Goal: Transaction & Acquisition: Purchase product/service

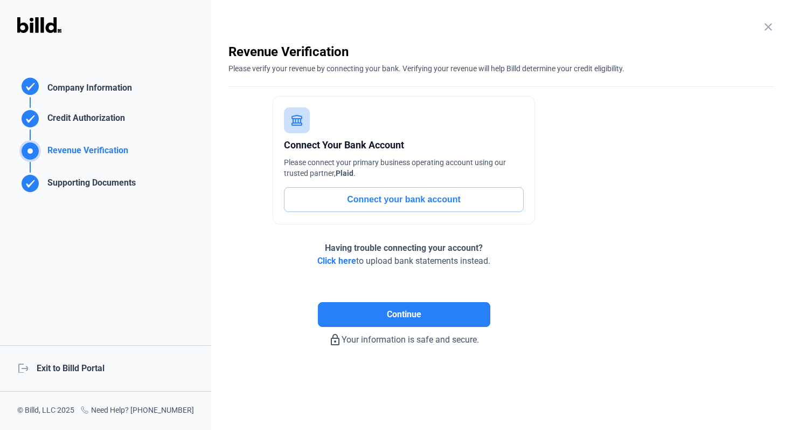
click at [76, 373] on div "logout Exit to Billd Portal" at bounding box center [105, 368] width 211 height 46
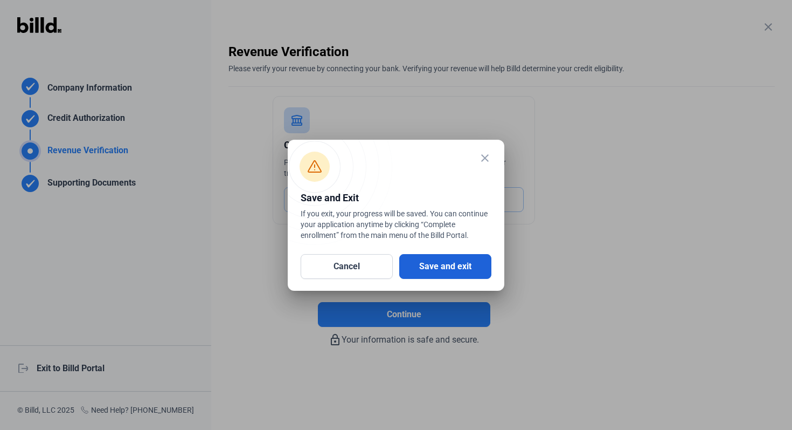
click at [479, 272] on button "Save and exit" at bounding box center [445, 266] width 92 height 25
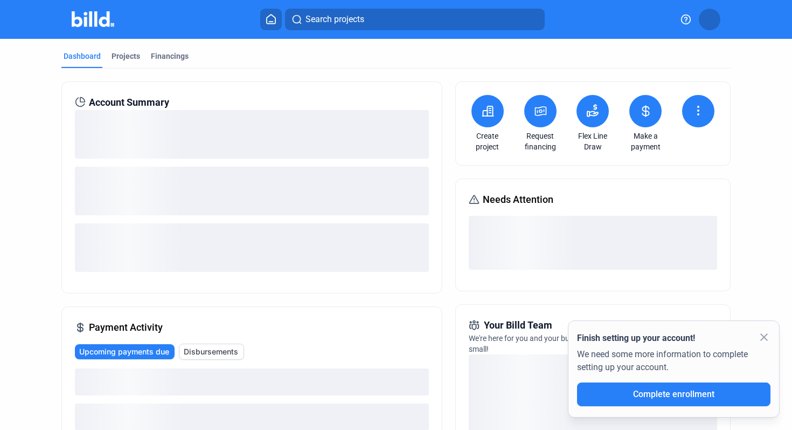
click at [539, 116] on icon at bounding box center [540, 111] width 13 height 13
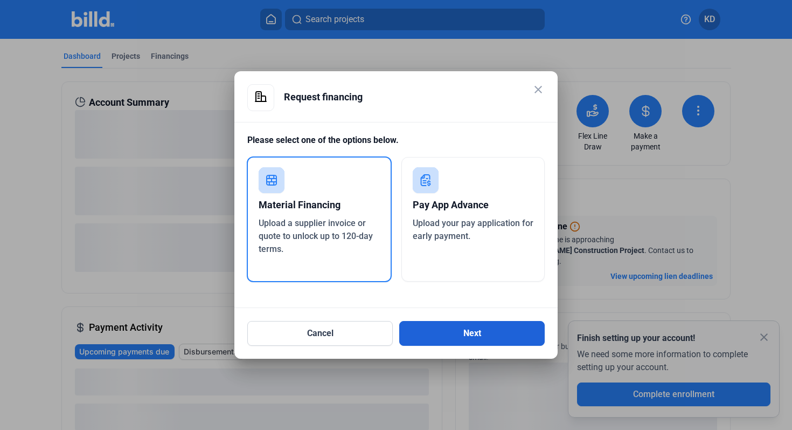
click at [495, 330] on button "Next" at bounding box center [472, 333] width 146 height 25
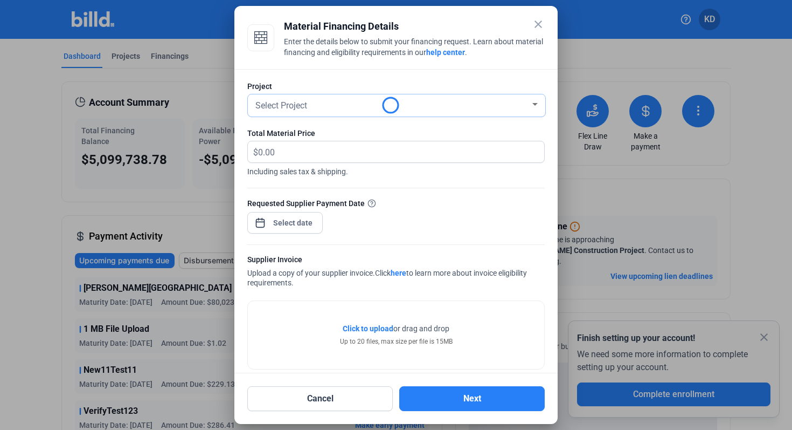
click at [335, 109] on div "Select Project" at bounding box center [391, 104] width 277 height 15
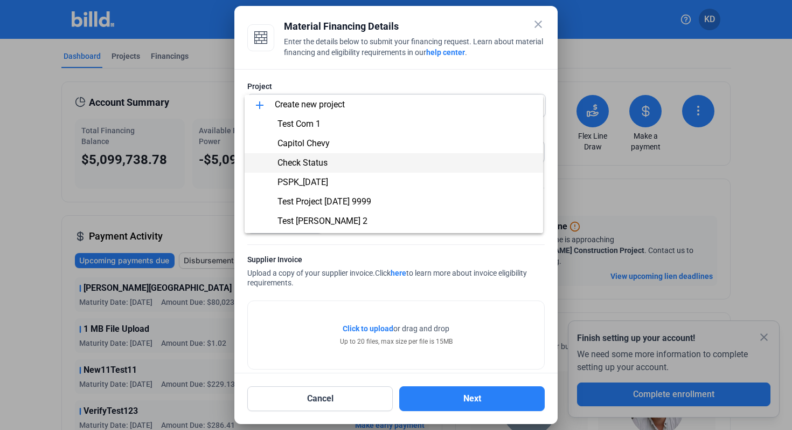
click at [338, 164] on span "Check Status" at bounding box center [393, 162] width 281 height 19
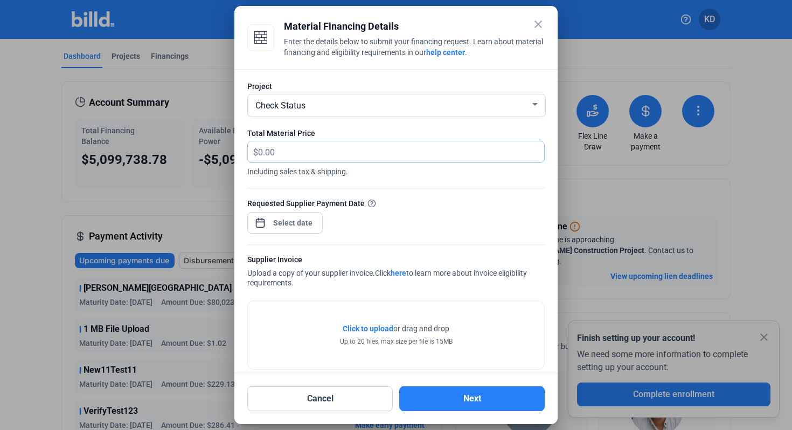
click at [315, 150] on input "text" at bounding box center [395, 151] width 274 height 21
type input "200,000"
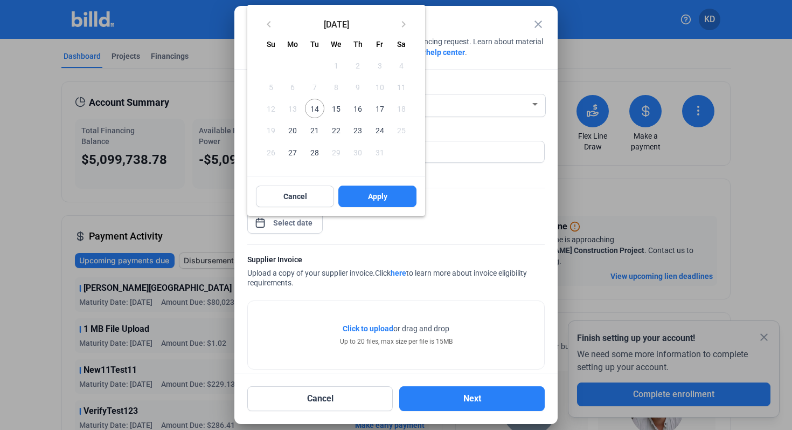
click at [283, 224] on div "close Material Financing Details Enter the details below to submit your financi…" at bounding box center [396, 215] width 792 height 430
click at [316, 104] on span "14" at bounding box center [314, 108] width 19 height 19
click at [384, 194] on span "Apply" at bounding box center [377, 196] width 19 height 11
type input "[DATE]"
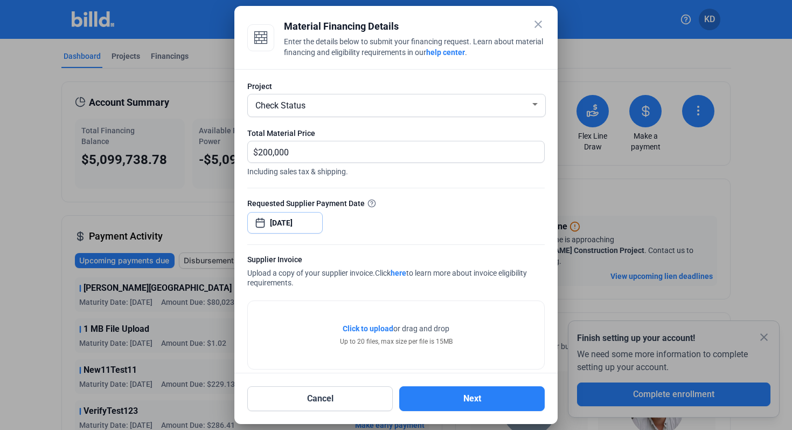
scroll to position [58, 0]
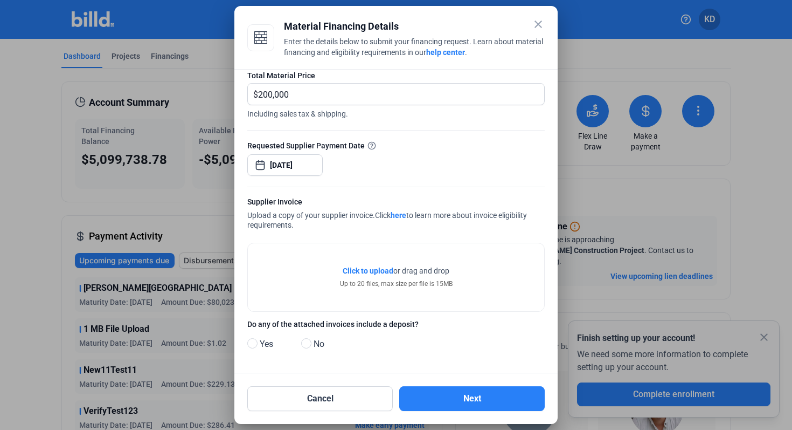
click at [366, 272] on span "Click to upload" at bounding box center [368, 270] width 51 height 9
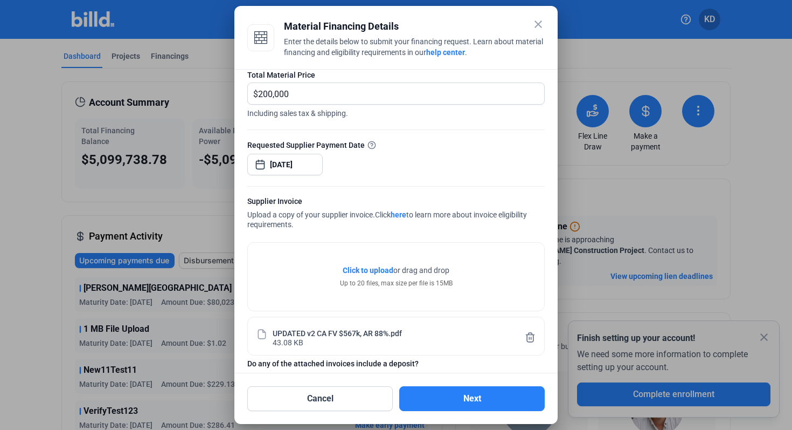
scroll to position [98, 0]
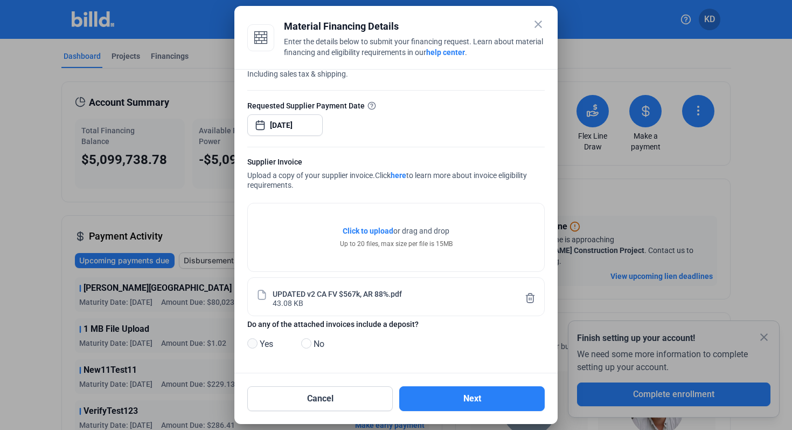
click at [254, 346] on span at bounding box center [252, 343] width 10 height 10
click at [254, 346] on input "Yes" at bounding box center [251, 344] width 8 height 8
radio input "true"
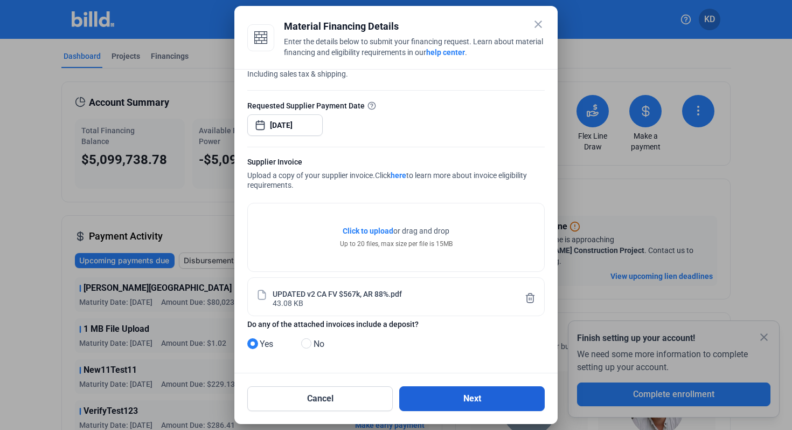
click at [419, 389] on button "Next" at bounding box center [472, 398] width 146 height 25
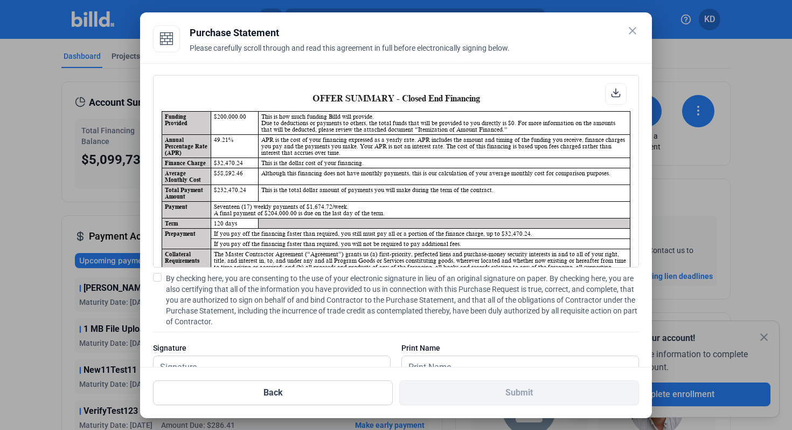
scroll to position [1, 0]
click at [614, 95] on icon at bounding box center [616, 93] width 10 height 10
click at [162, 278] on label "By checking here, you are consenting to the use of your electronic signature in…" at bounding box center [396, 300] width 486 height 54
click at [0, 0] on input "By checking here, you are consenting to the use of your electronic signature in…" at bounding box center [0, 0] width 0 height 0
click at [193, 358] on input "text" at bounding box center [266, 367] width 225 height 22
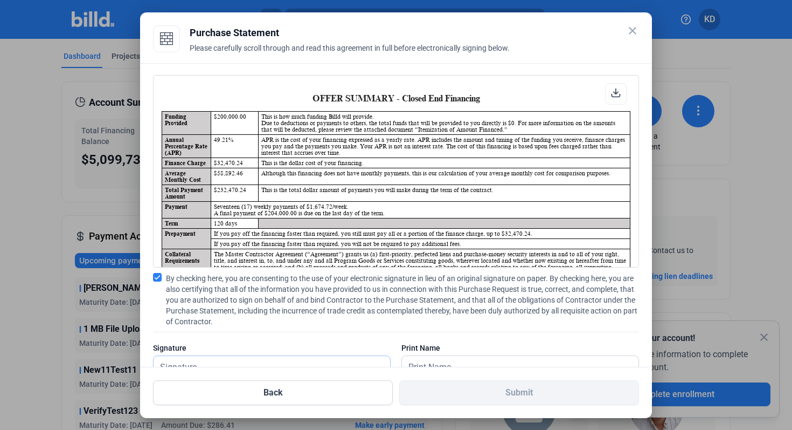
type input "kat test"
click at [465, 359] on input "text" at bounding box center [514, 367] width 225 height 22
type input "kat test"
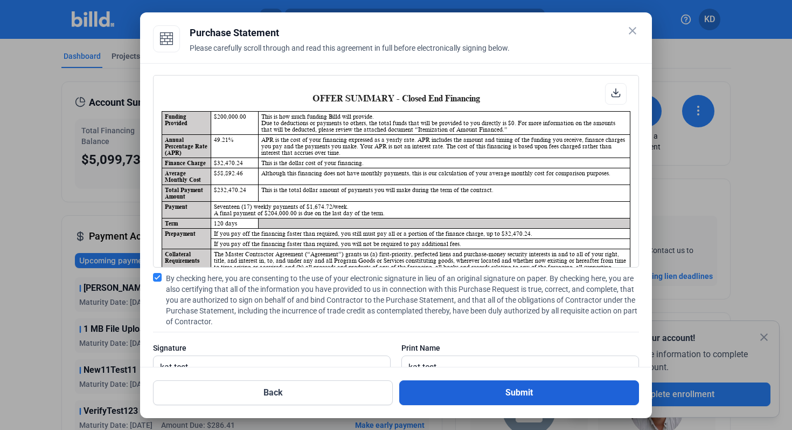
click at [478, 382] on button "Submit" at bounding box center [519, 392] width 240 height 25
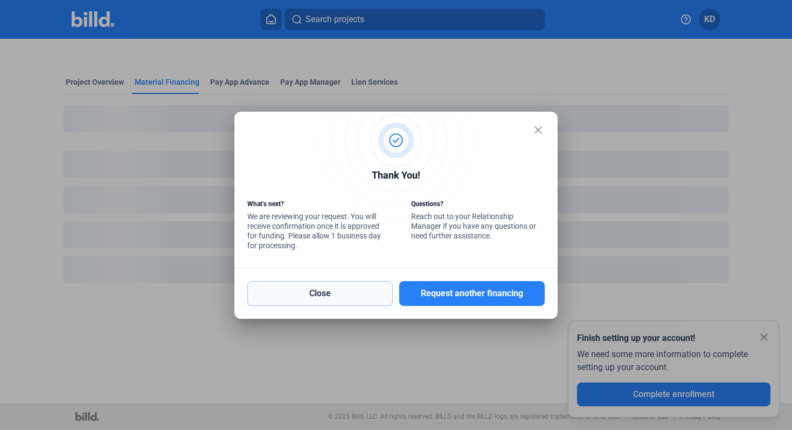
click at [277, 300] on button "Close" at bounding box center [320, 293] width 146 height 25
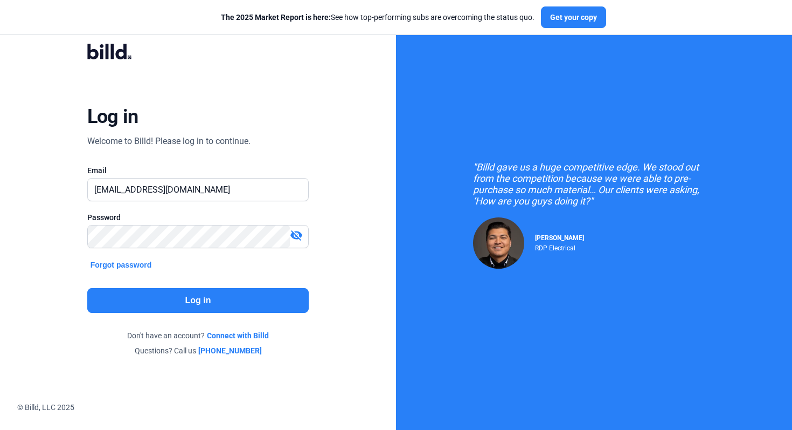
click at [220, 301] on button "Log in" at bounding box center [198, 300] width 222 height 25
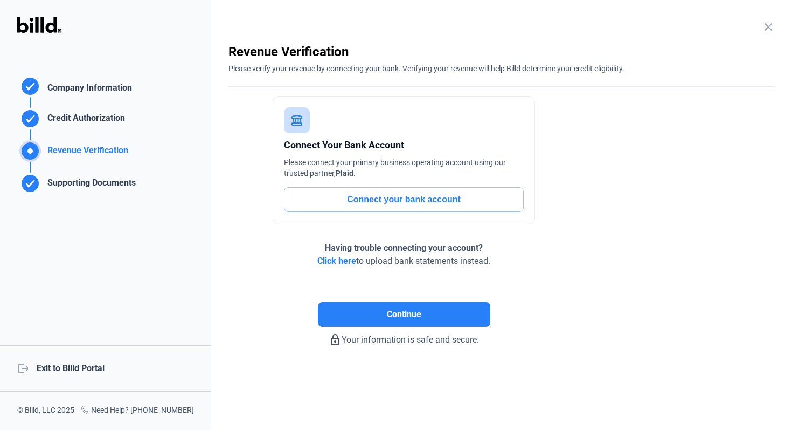
click at [98, 362] on div "logout Exit to Billd Portal" at bounding box center [105, 368] width 211 height 46
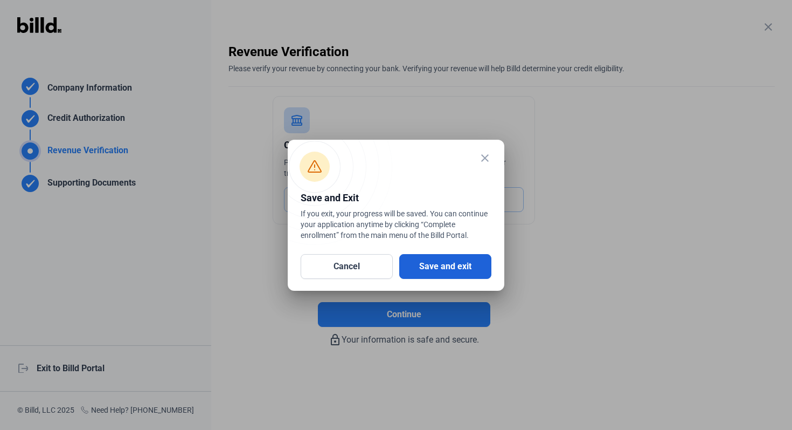
click at [444, 267] on button "Save and exit" at bounding box center [445, 266] width 92 height 25
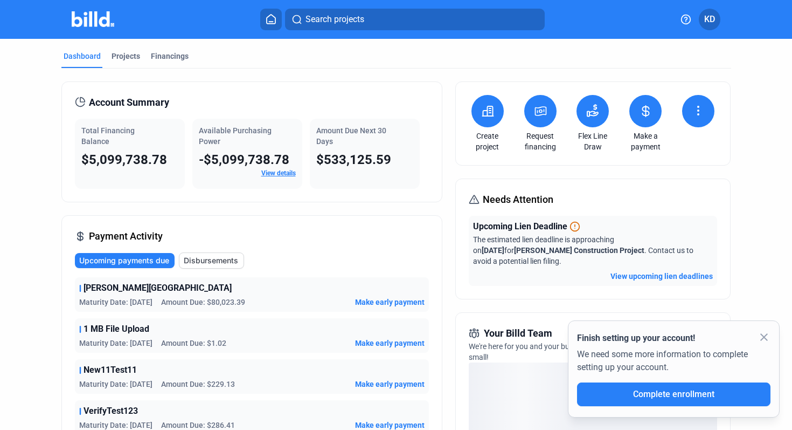
click at [538, 111] on icon at bounding box center [540, 111] width 11 height 9
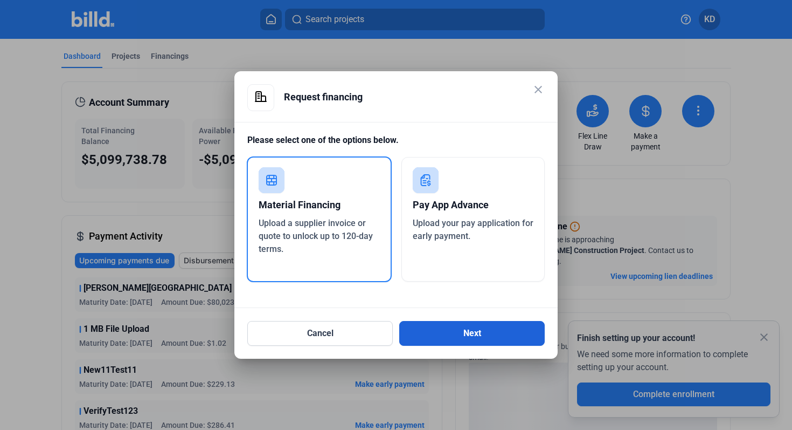
click at [489, 329] on button "Next" at bounding box center [472, 333] width 146 height 25
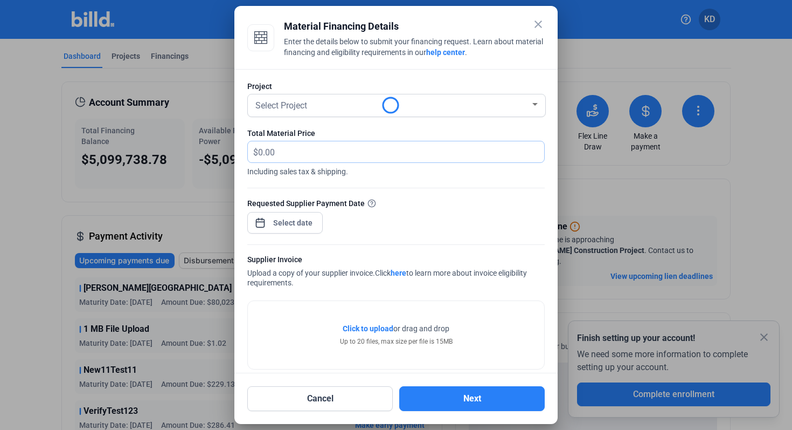
click at [325, 154] on input "text" at bounding box center [401, 151] width 286 height 21
type input "800,000"
click at [295, 99] on div "Select Project" at bounding box center [391, 104] width 277 height 15
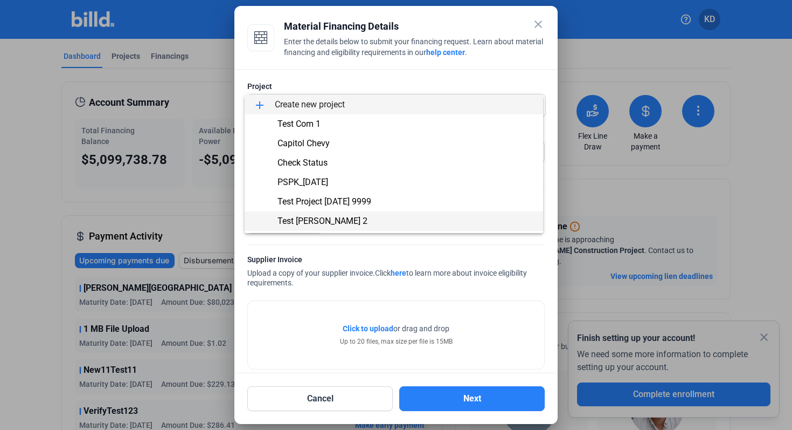
click at [324, 216] on span "Test [PERSON_NAME] 2" at bounding box center [393, 220] width 281 height 19
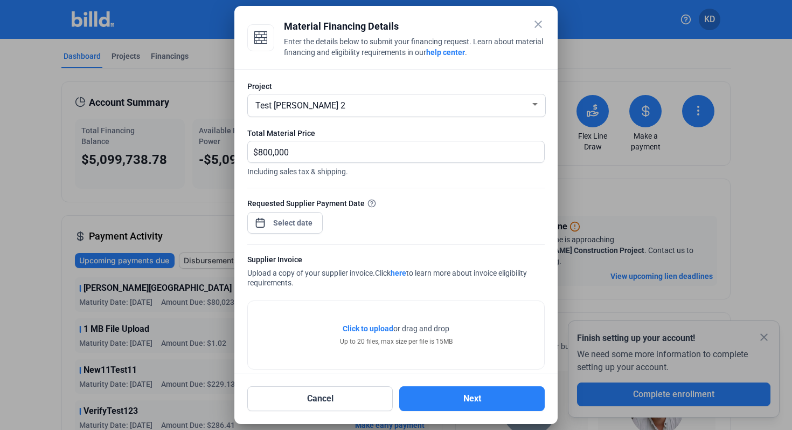
click at [305, 226] on div "close Material Financing Details Enter the details below to submit your financi…" at bounding box center [396, 215] width 792 height 430
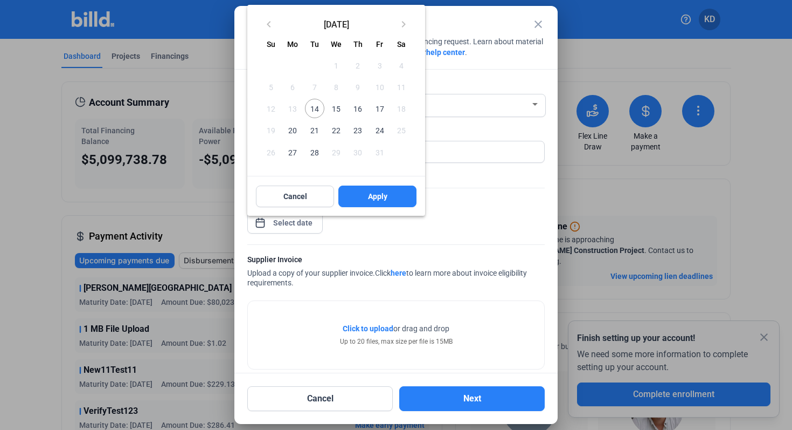
click at [307, 110] on span "14" at bounding box center [314, 108] width 19 height 19
click at [376, 199] on span "Apply" at bounding box center [377, 196] width 19 height 11
type input "[DATE]"
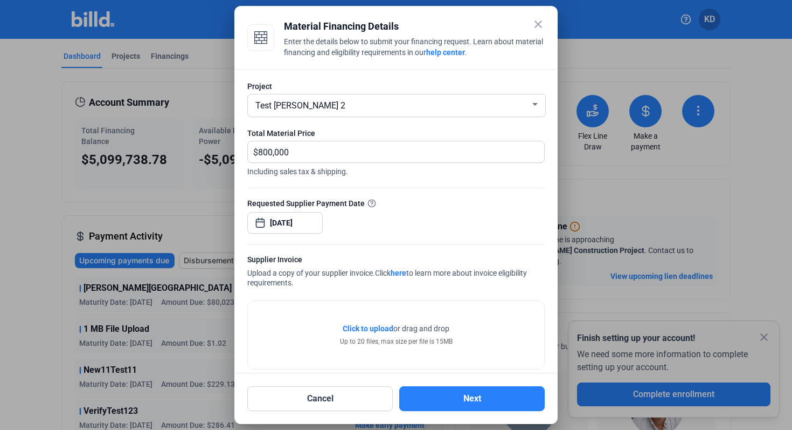
click at [359, 329] on span "Click to upload" at bounding box center [368, 328] width 51 height 9
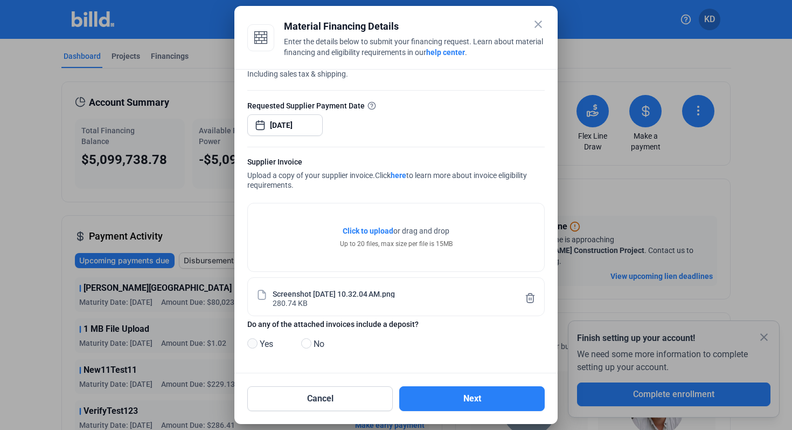
click at [252, 347] on span at bounding box center [252, 343] width 10 height 10
click at [252, 347] on input "Yes" at bounding box center [251, 344] width 8 height 8
radio input "true"
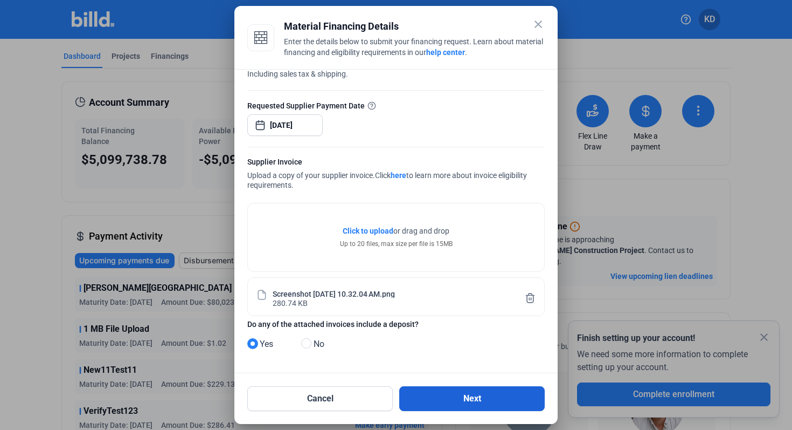
click at [442, 390] on button "Next" at bounding box center [472, 398] width 146 height 25
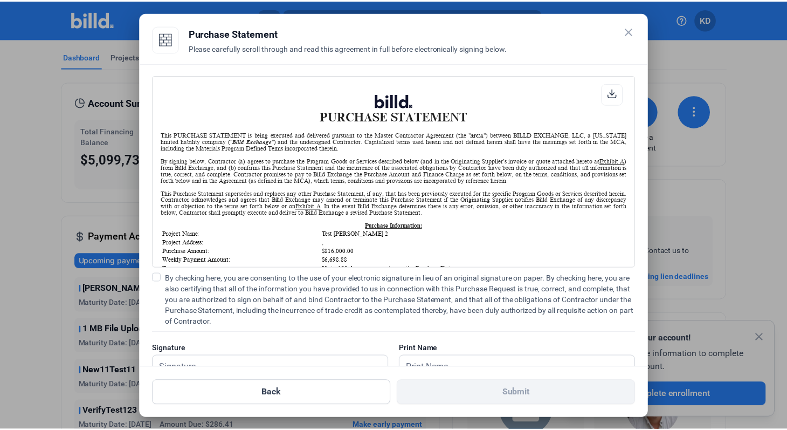
scroll to position [1, 0]
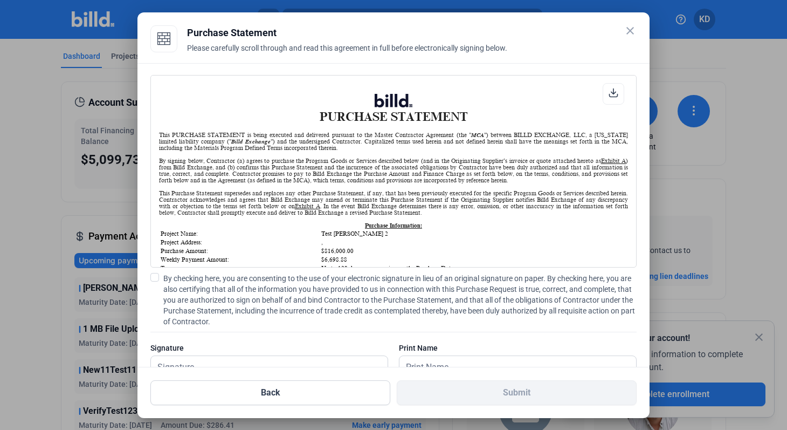
click at [609, 95] on icon at bounding box center [613, 93] width 10 height 10
click at [157, 275] on span at bounding box center [154, 277] width 9 height 9
click at [0, 0] on input "By checking here, you are consenting to the use of your electronic signature in…" at bounding box center [0, 0] width 0 height 0
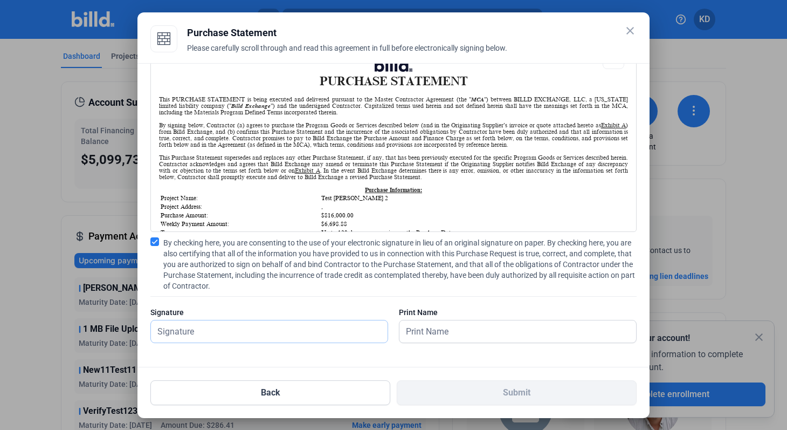
click at [244, 331] on input "text" at bounding box center [269, 331] width 237 height 22
type input "kat test"
click at [464, 323] on input "text" at bounding box center [511, 331] width 225 height 22
type input "kat test"
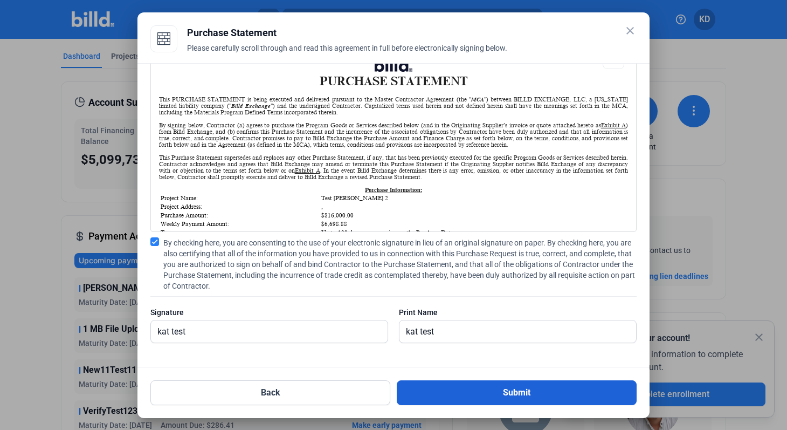
click at [450, 392] on button "Submit" at bounding box center [517, 392] width 240 height 25
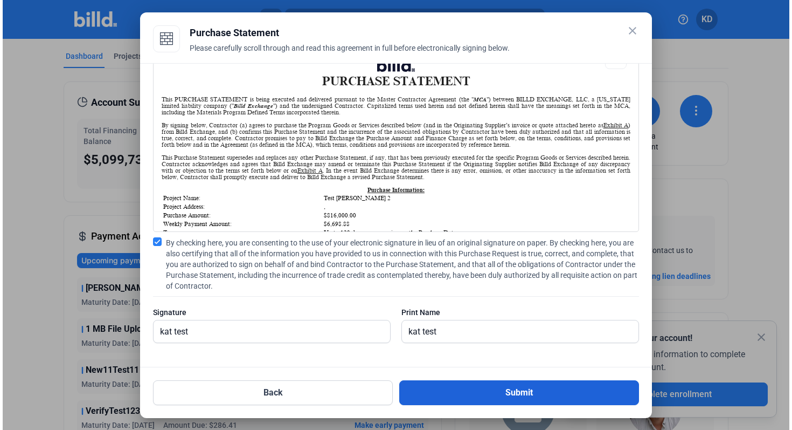
scroll to position [0, 0]
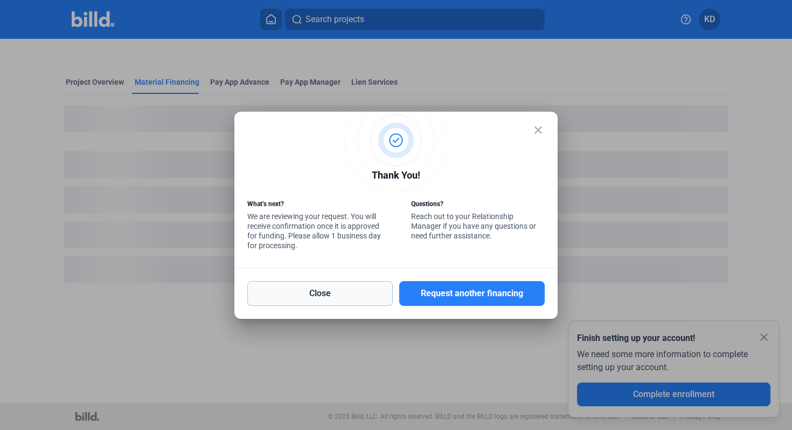
click at [351, 285] on button "Close" at bounding box center [320, 293] width 146 height 25
